Goal: Obtain resource: Download file/media

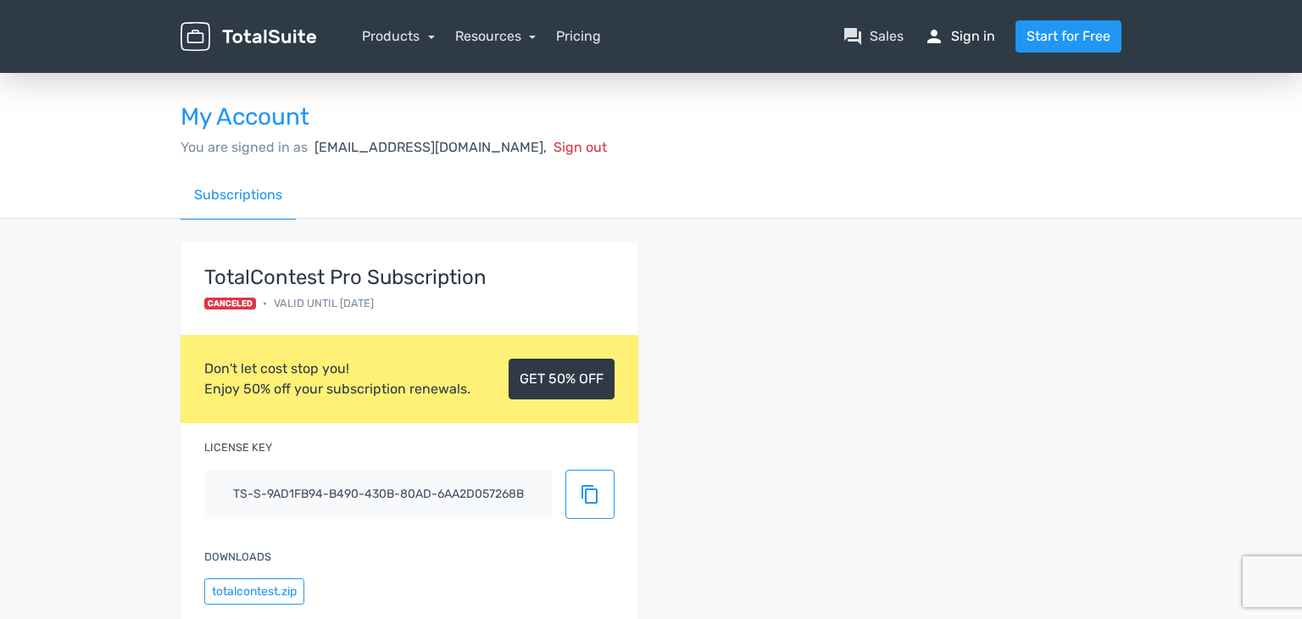
click at [927, 36] on span "person" at bounding box center [934, 36] width 20 height 20
click at [973, 40] on link "person Sign in" at bounding box center [959, 36] width 71 height 20
click at [958, 42] on link "person Sign in" at bounding box center [959, 36] width 71 height 20
click at [355, 326] on div "TotalContest Pro Subscription Canceled • Valid until [DATE]" at bounding box center [410, 289] width 458 height 94
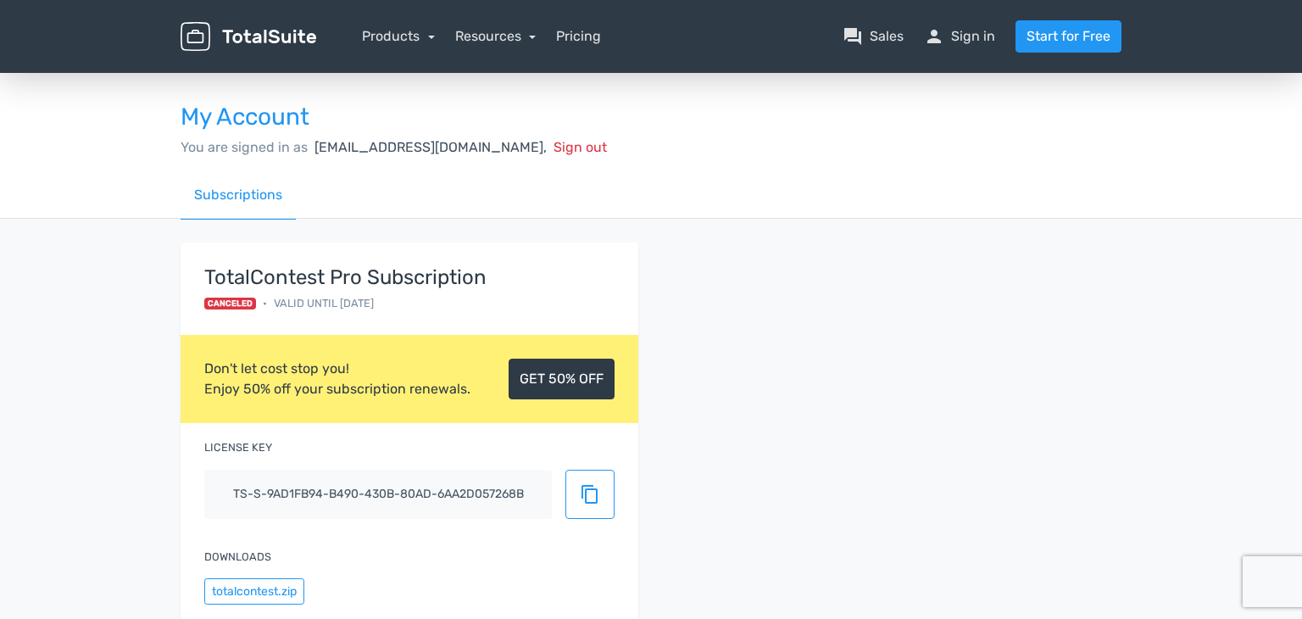
click at [172, 533] on div "TotalContest Pro Subscription Canceled • Valid until [DATE] Don't let cost stop…" at bounding box center [409, 480] width 483 height 476
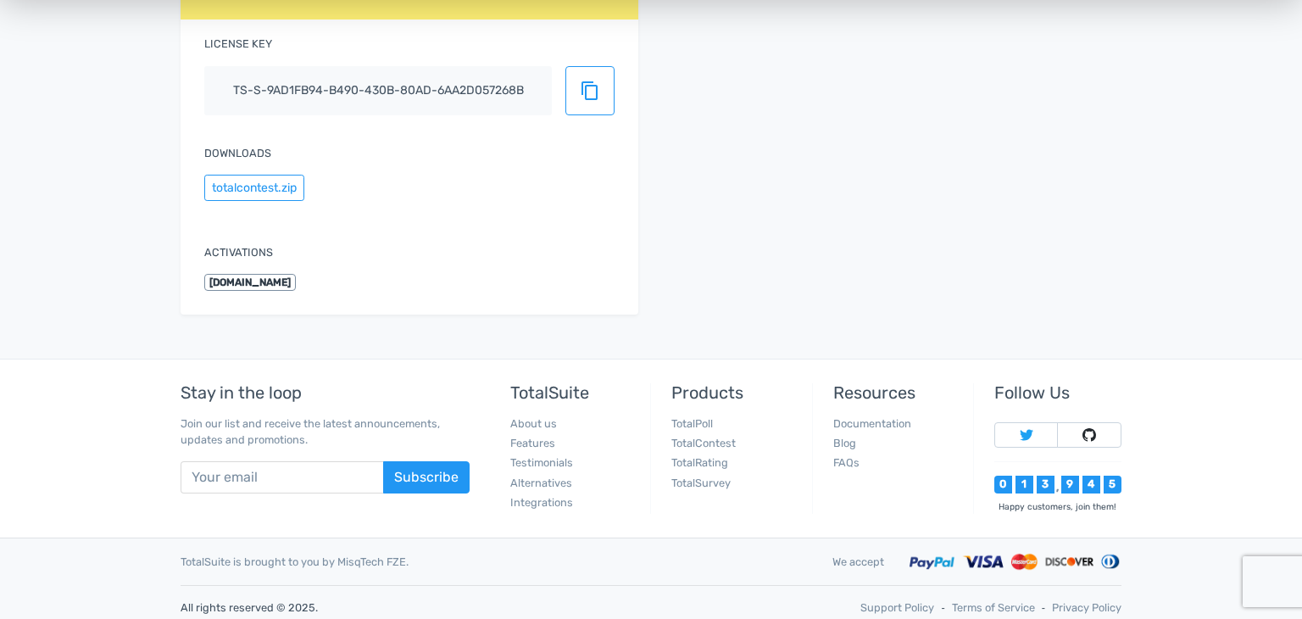
scroll to position [407, 0]
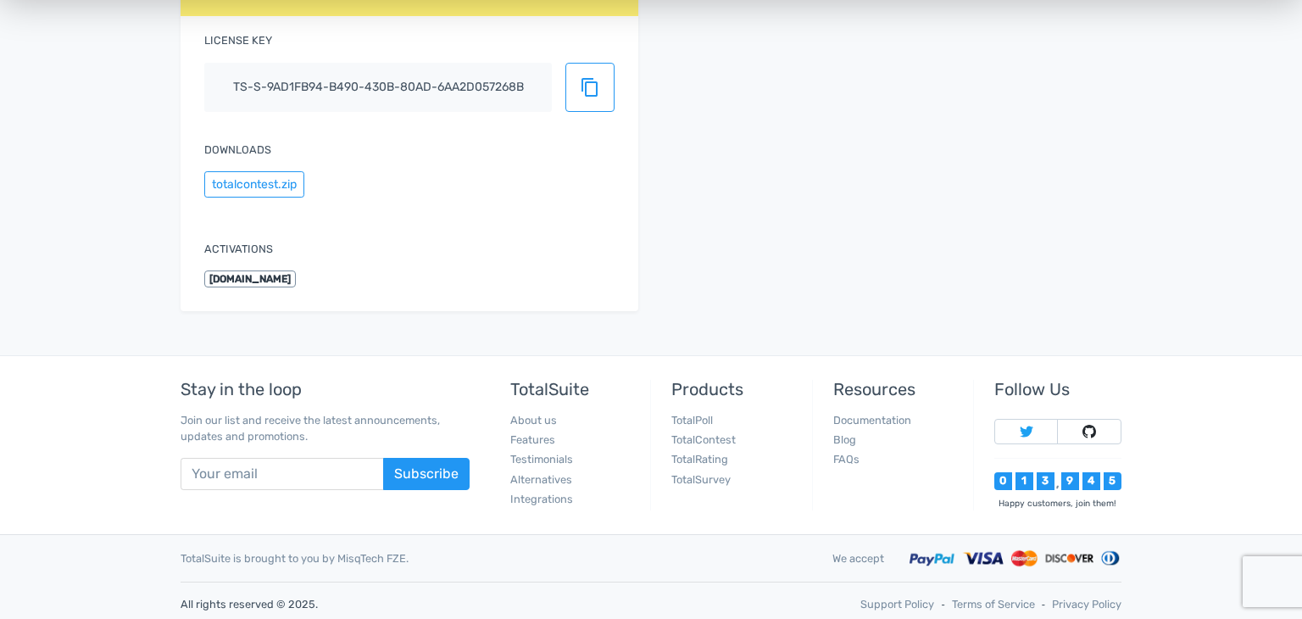
click at [864, 428] on li "Documentation" at bounding box center [896, 420] width 127 height 16
click at [864, 425] on link "Documentation" at bounding box center [872, 420] width 78 height 13
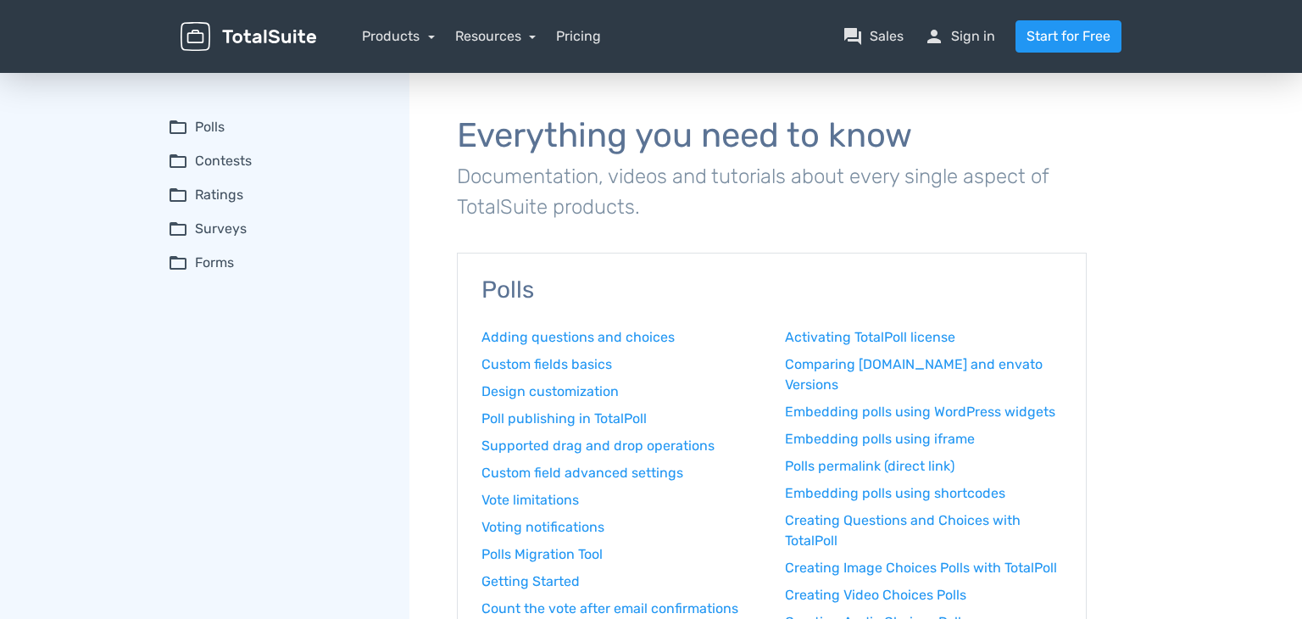
click at [966, 38] on link "person Sign in" at bounding box center [959, 36] width 71 height 20
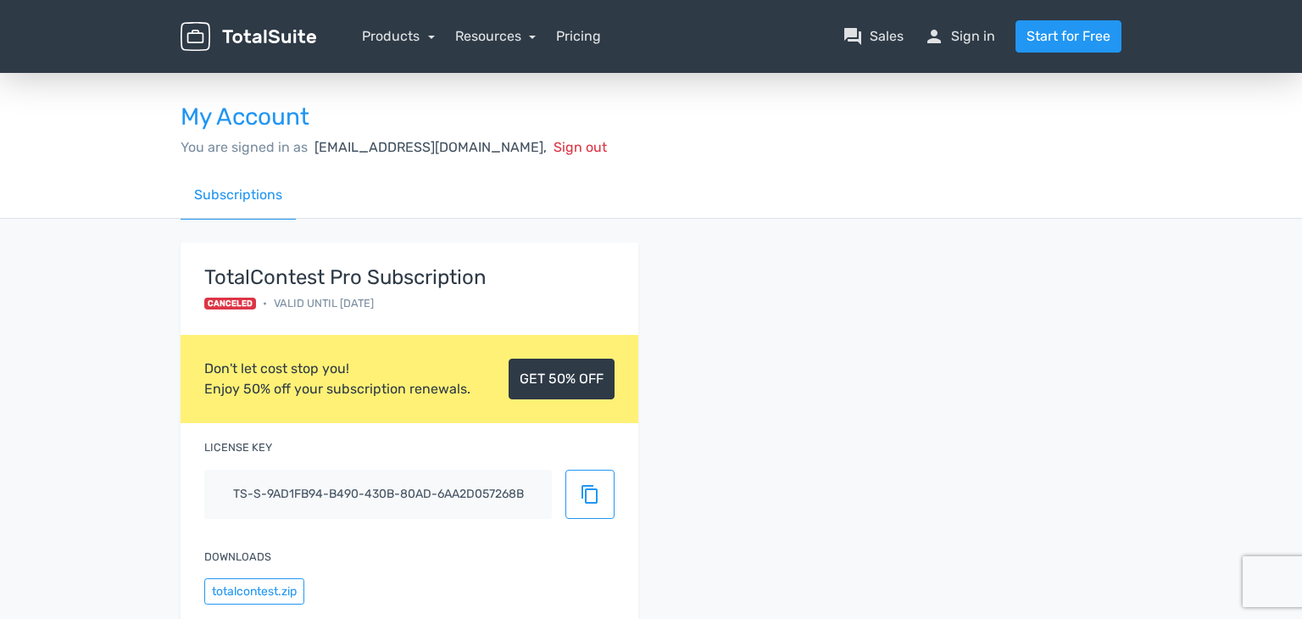
click at [693, 291] on div "TotalContest Pro Subscription Canceled • Valid until 25/09/2026 Don't let cost …" at bounding box center [651, 490] width 966 height 496
click at [777, 374] on div "TotalContest Pro Subscription Canceled • Valid until 25/09/2026 Don't let cost …" at bounding box center [651, 490] width 966 height 496
click at [599, 497] on span "content_copy" at bounding box center [590, 494] width 20 height 20
click at [599, 497] on span "check" at bounding box center [590, 494] width 20 height 20
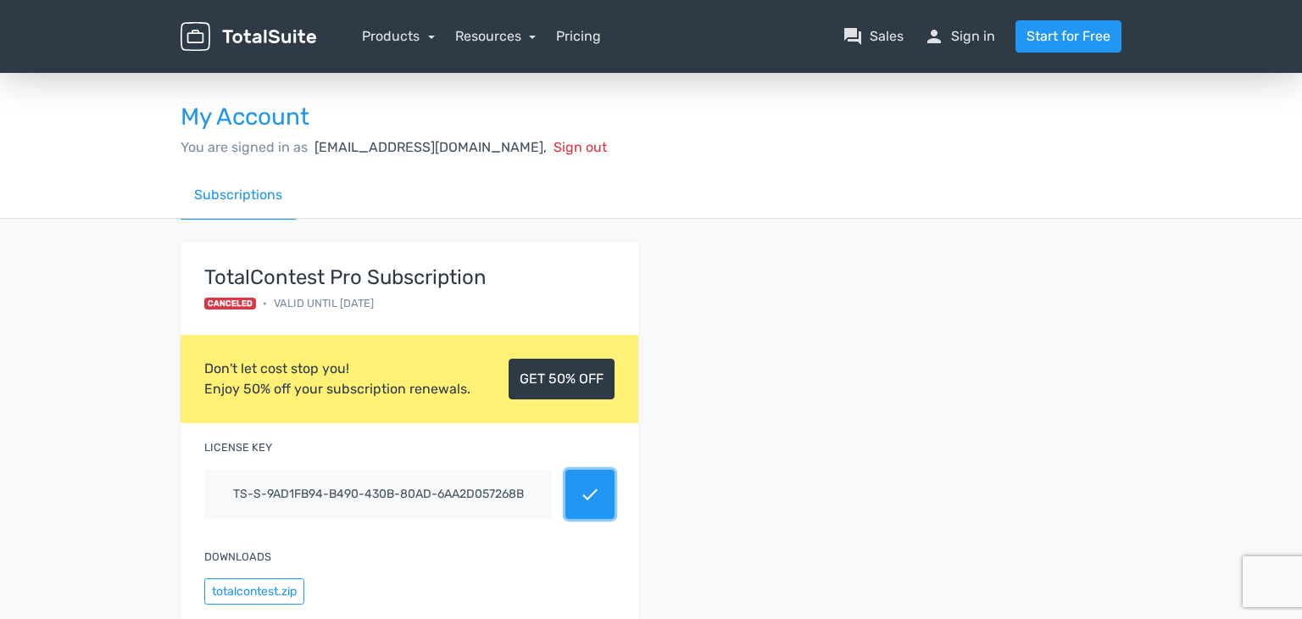
click at [599, 497] on span "check" at bounding box center [590, 494] width 20 height 20
click at [797, 448] on div "TotalContest Pro Subscription Canceled • Valid until 25/09/2026 Don't let cost …" at bounding box center [651, 490] width 966 height 496
click at [302, 586] on button "totalcontest.zip" at bounding box center [254, 591] width 100 height 26
click at [804, 555] on div "TotalContest Pro Subscription Canceled • Valid until 25/09/2026 Don't let cost …" at bounding box center [651, 490] width 966 height 496
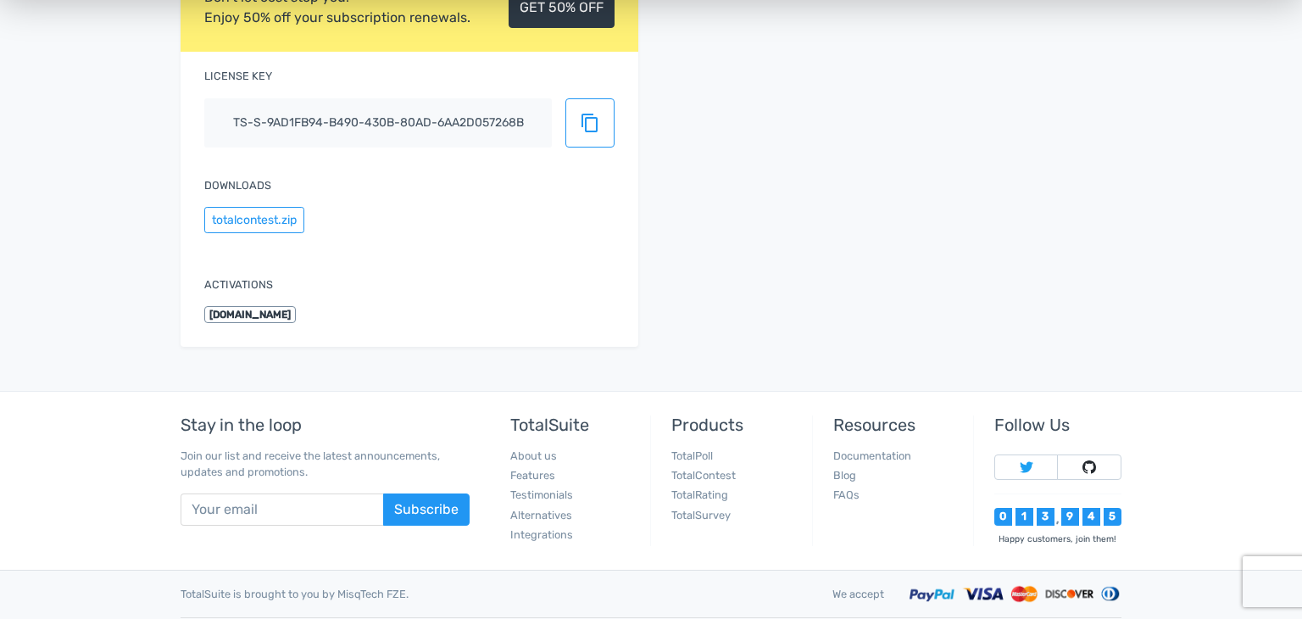
scroll to position [414, 0]
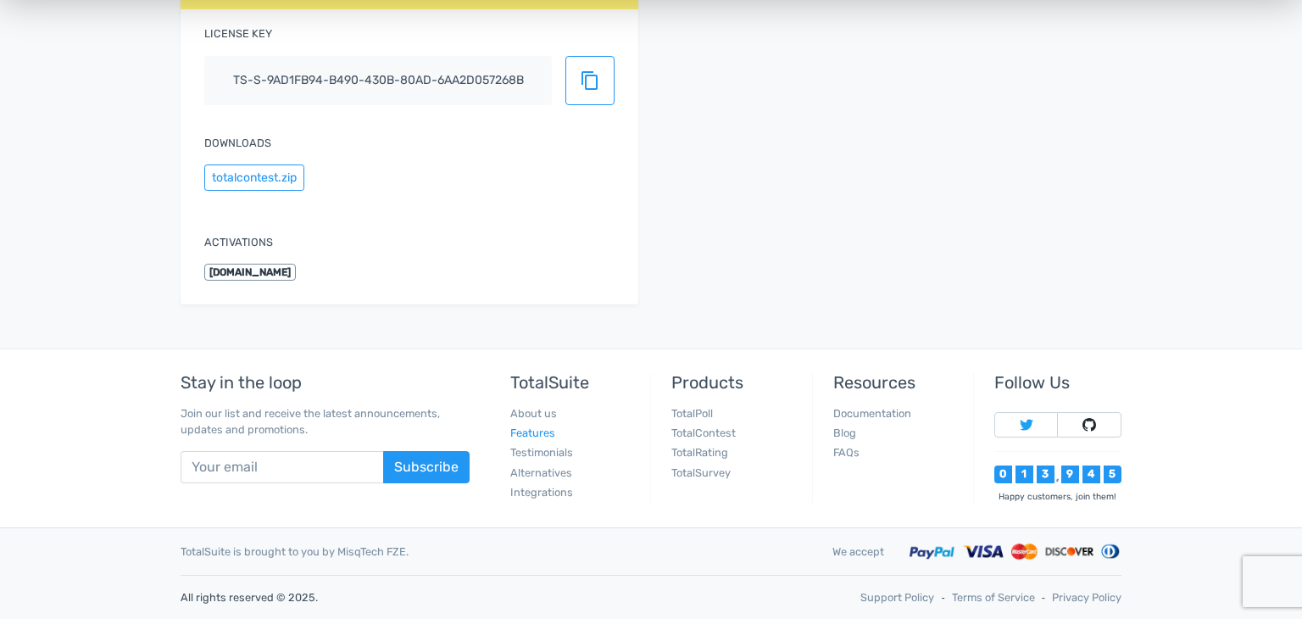
click at [535, 433] on link "Features" at bounding box center [532, 432] width 45 height 13
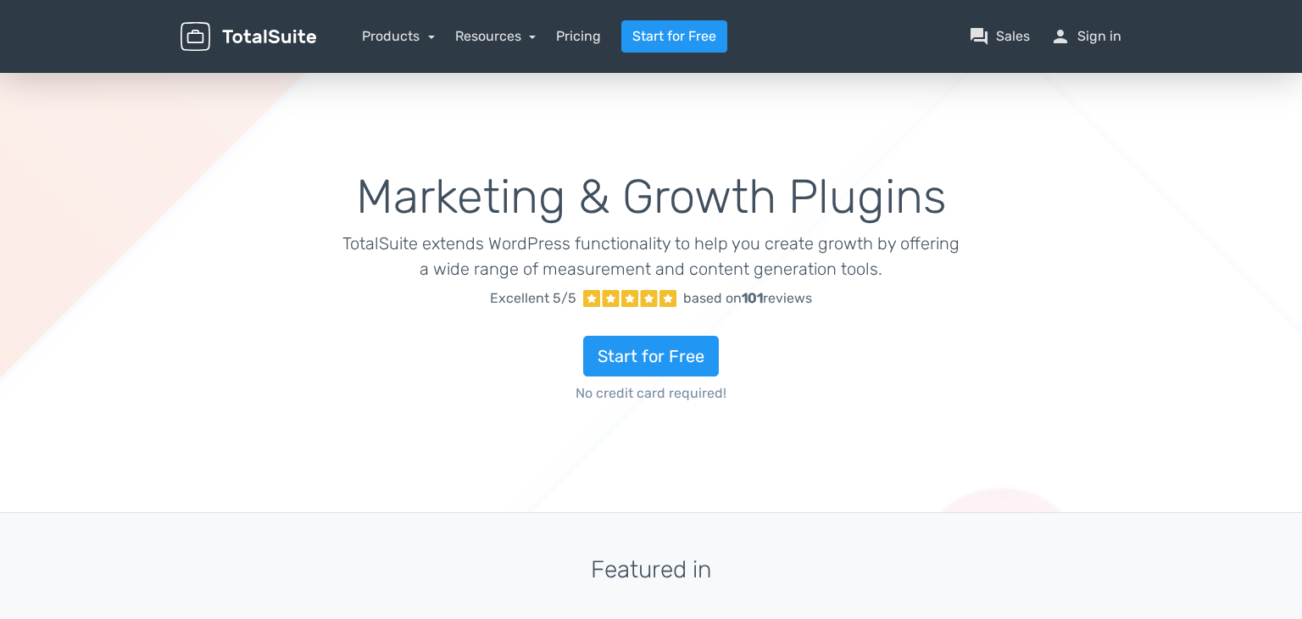
click at [626, 469] on div "Marketing & Growth Plugins TotalSuite extends WordPress functionality to help y…" at bounding box center [651, 291] width 725 height 402
click at [584, 54] on div "menu Products TotalPoll WordPress Poll and Contest Plugin TotalContest TotalRat…" at bounding box center [651, 36] width 966 height 73
click at [585, 47] on nav "Products TotalPoll WordPress Poll and Contest Plugin TotalContest WordPress Con…" at bounding box center [731, 36] width 805 height 32
click at [588, 41] on link "Pricing" at bounding box center [578, 36] width 45 height 20
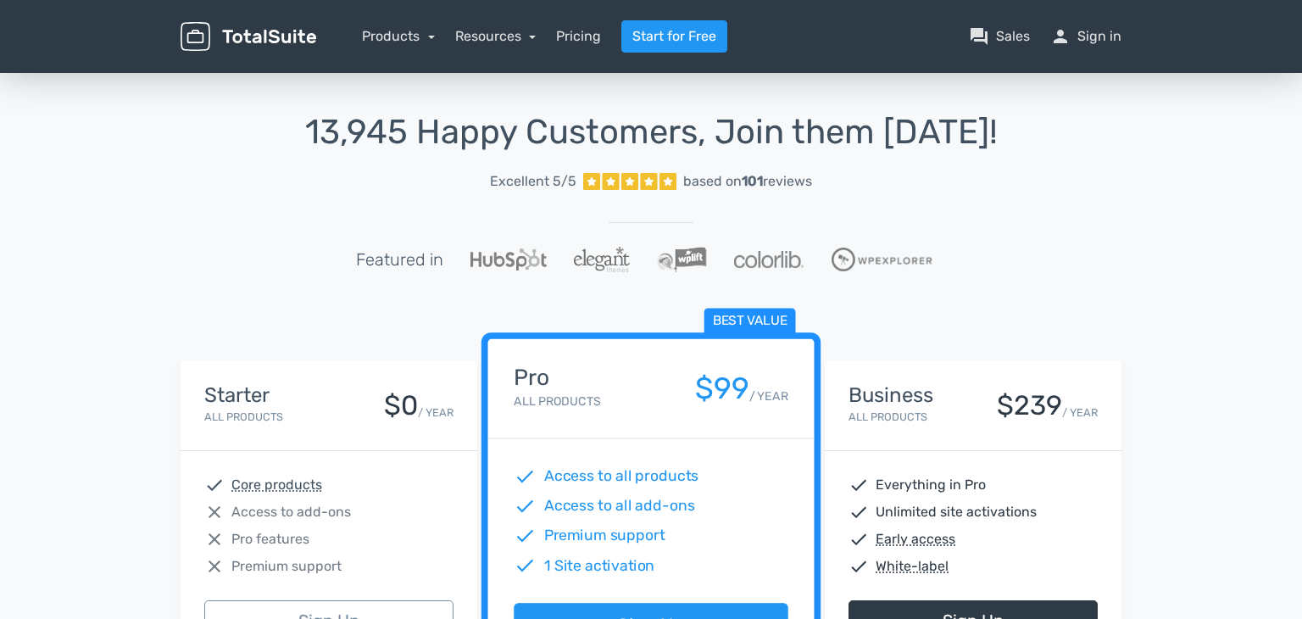
click at [64, 332] on div "13,945 Happy Customers, Join them [DATE]! Excellent 5/5 based on 101 reviews Fe…" at bounding box center [651, 626] width 1302 height 1113
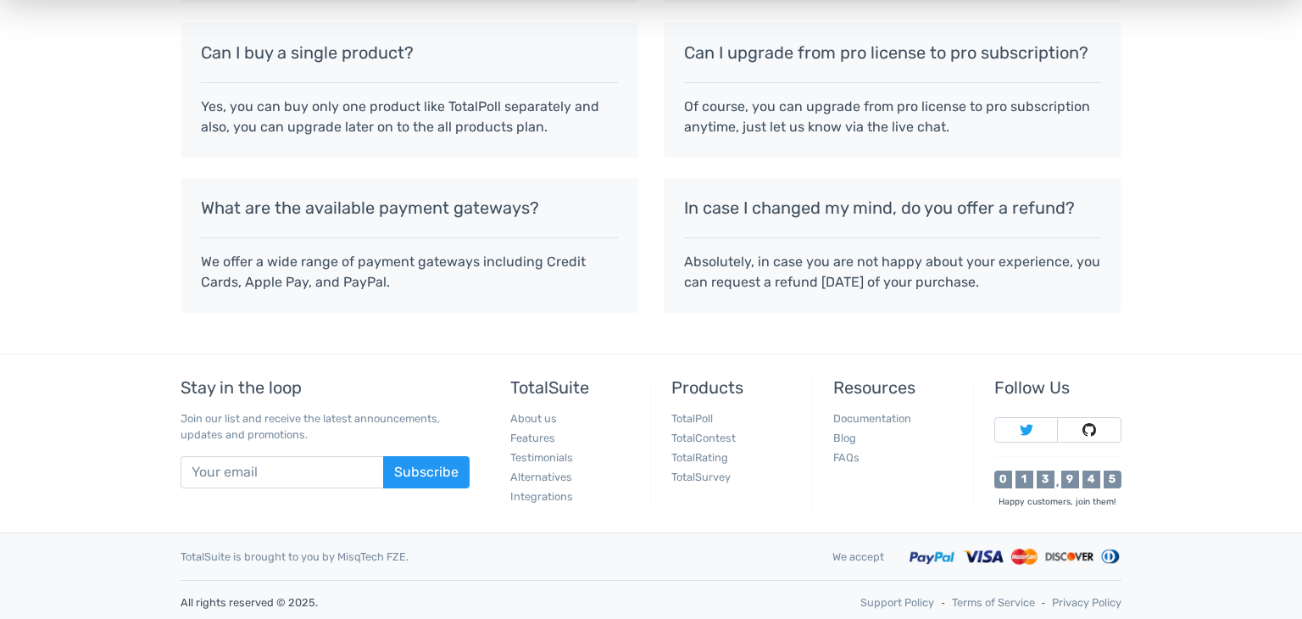
scroll to position [1626, 0]
